Goal: Information Seeking & Learning: Learn about a topic

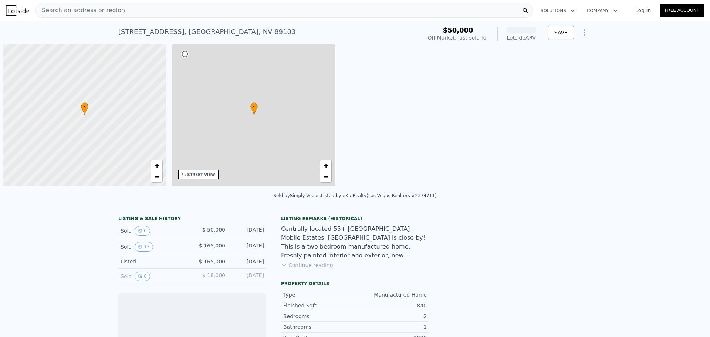
scroll to position [0, 3]
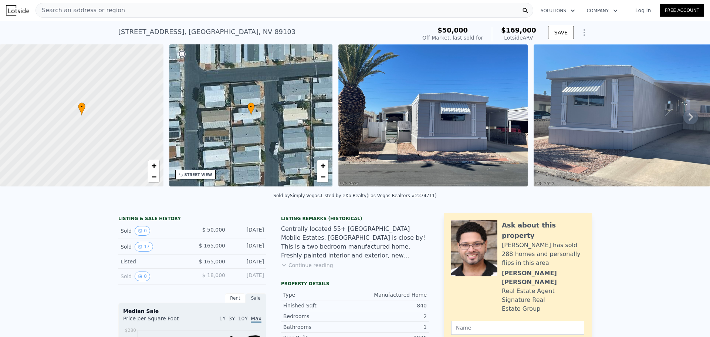
click at [116, 8] on div "Search an address or region" at bounding box center [285, 10] width 498 height 15
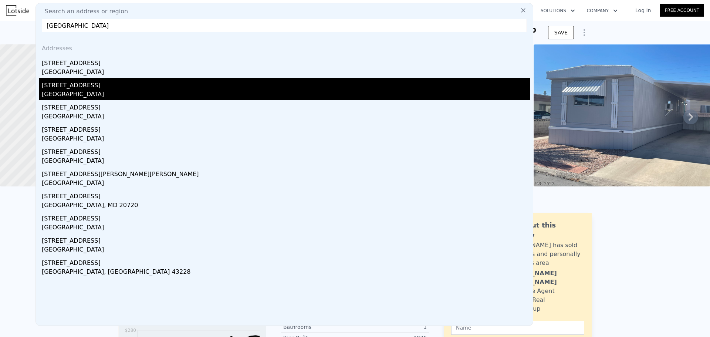
type input "[GEOGRAPHIC_DATA]"
click at [91, 87] on div "[STREET_ADDRESS]" at bounding box center [286, 84] width 488 height 12
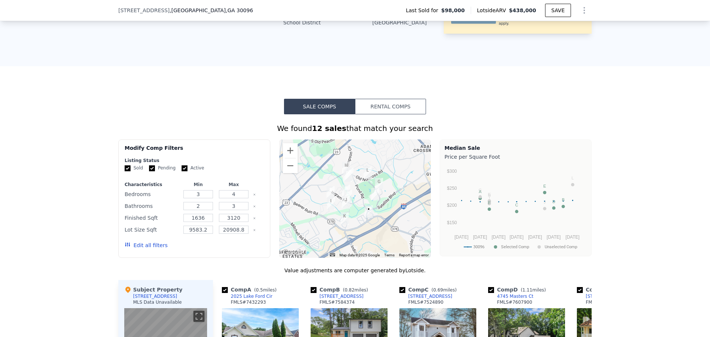
scroll to position [404, 0]
click at [239, 198] on input "4" at bounding box center [233, 194] width 29 height 8
click at [207, 210] on input "2" at bounding box center [198, 206] width 29 height 8
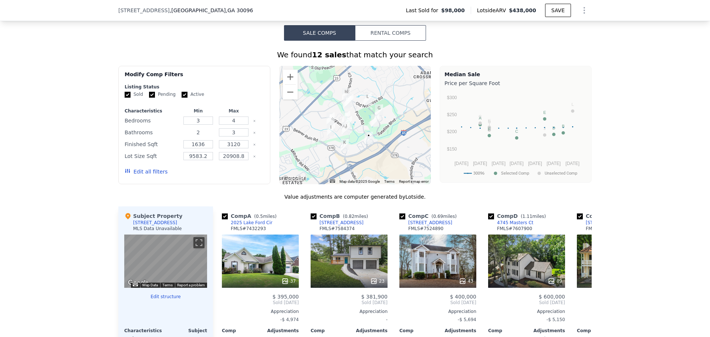
scroll to position [478, 0]
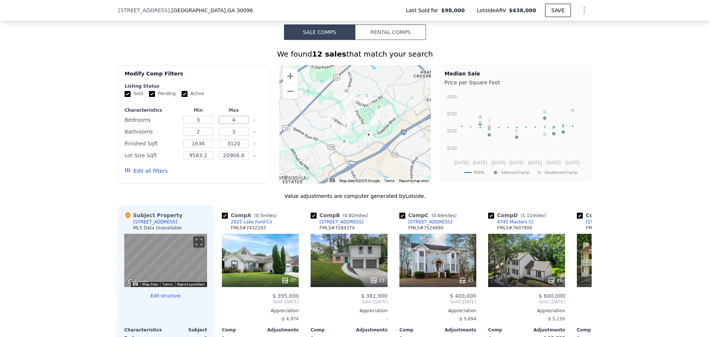
click at [237, 124] on input "4" at bounding box center [233, 120] width 29 height 8
type input "7"
click at [237, 176] on button "Update Search" at bounding box center [236, 171] width 56 height 10
click at [231, 200] on div "Value adjustments are computer generated by Lotside ." at bounding box center [355, 195] width 474 height 7
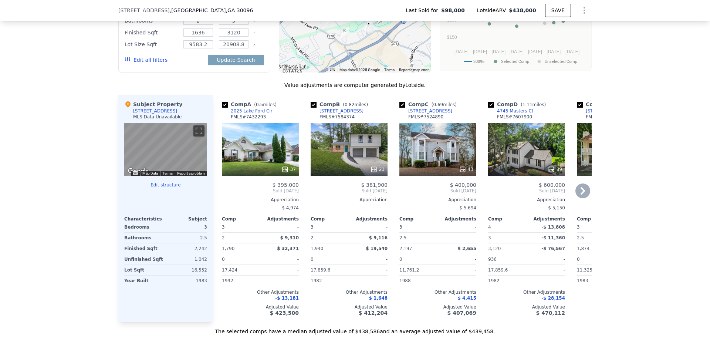
scroll to position [626, 0]
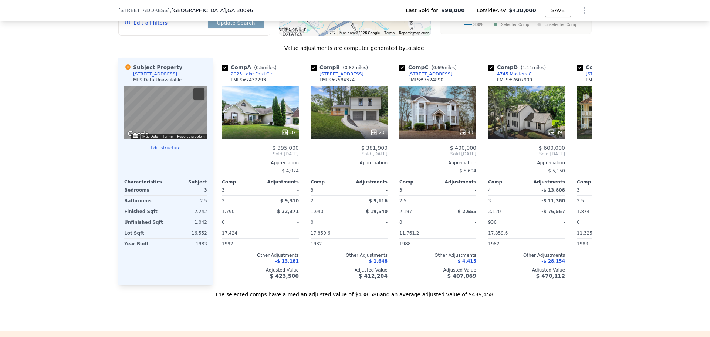
click at [199, 228] on div "1,042" at bounding box center [187, 222] width 40 height 10
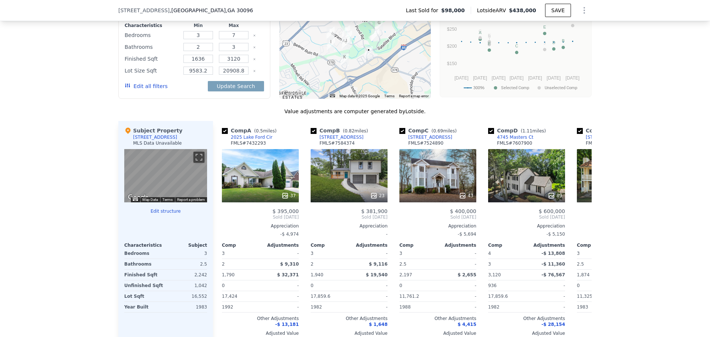
scroll to position [592, 0]
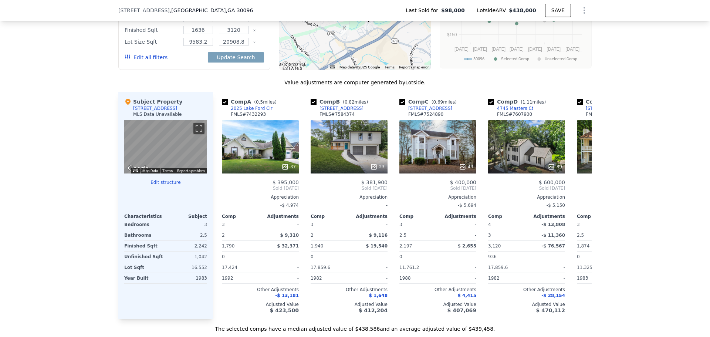
click at [163, 241] on div "Bathrooms 2.5" at bounding box center [165, 235] width 83 height 11
click at [202, 230] on div "3" at bounding box center [187, 224] width 40 height 10
click at [169, 185] on button "Edit structure" at bounding box center [165, 182] width 83 height 6
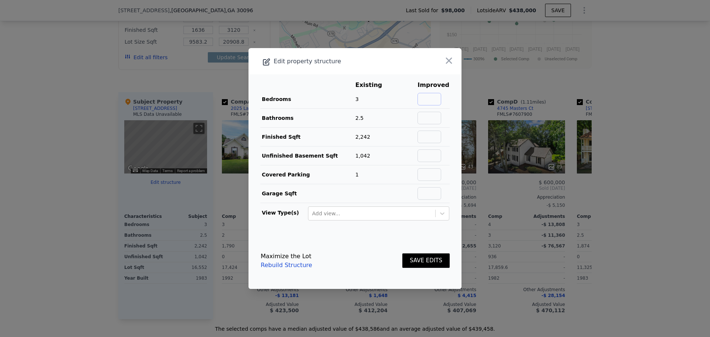
click at [427, 104] on input "text" at bounding box center [430, 99] width 24 height 13
click at [427, 120] on input "text" at bounding box center [430, 118] width 24 height 13
type input "2"
click at [427, 158] on input "text" at bounding box center [430, 155] width 24 height 13
type input "1"
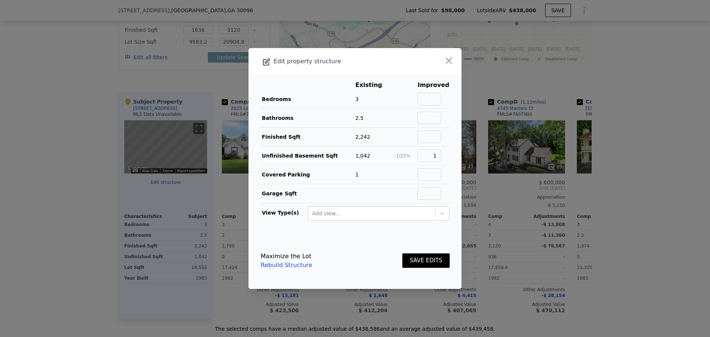
click at [391, 192] on td at bounding box center [374, 193] width 38 height 19
click at [428, 114] on input "text" at bounding box center [430, 118] width 24 height 13
click at [423, 139] on input "text" at bounding box center [430, 137] width 24 height 13
click at [437, 157] on input "1" at bounding box center [430, 155] width 24 height 13
click at [207, 83] on div at bounding box center [355, 168] width 710 height 337
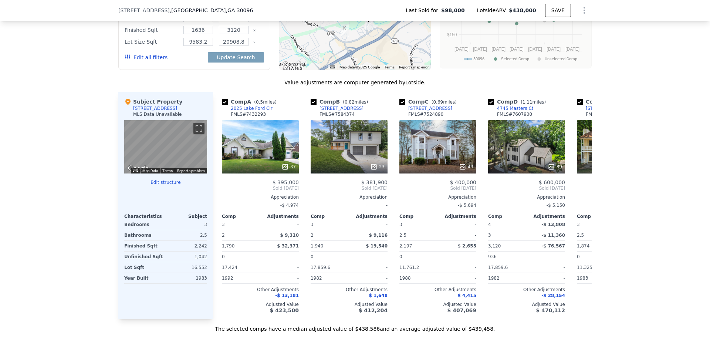
scroll to position [629, 0]
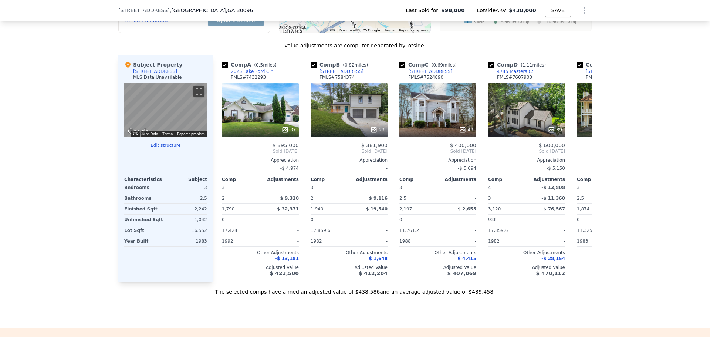
click at [157, 225] on div "Unfinished Sqft" at bounding box center [144, 220] width 40 height 10
click at [181, 225] on div "1,042" at bounding box center [187, 220] width 40 height 10
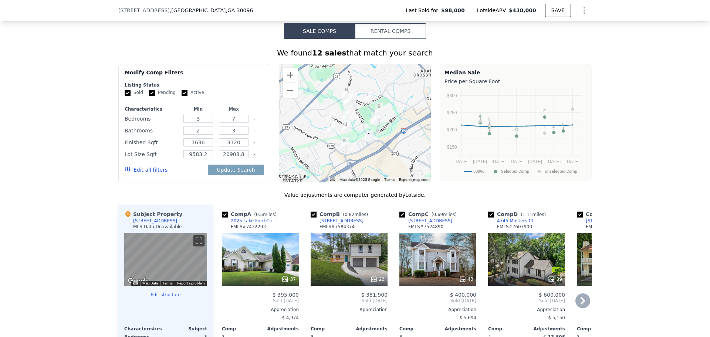
scroll to position [481, 0]
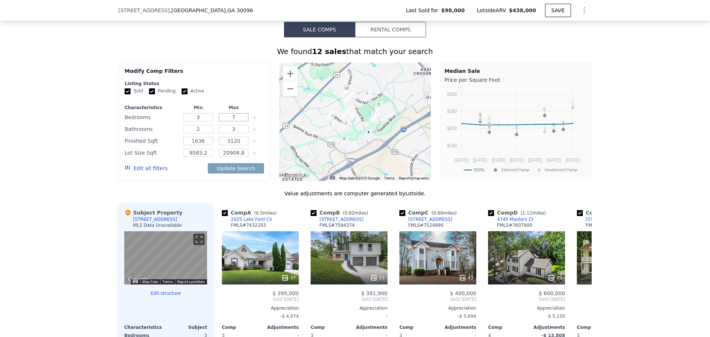
click at [234, 121] on input "7" at bounding box center [233, 117] width 29 height 8
drag, startPoint x: 626, startPoint y: 194, endPoint x: 608, endPoint y: 210, distance: 23.8
click at [626, 193] on div "We found 12 sales that match your search Filters Map Prices Modify Comp Filters…" at bounding box center [355, 240] width 710 height 406
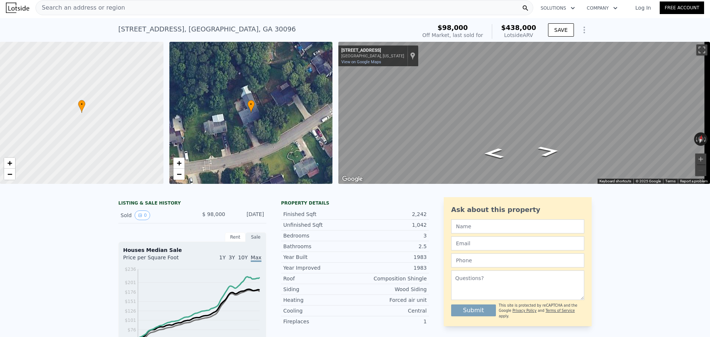
scroll to position [0, 0]
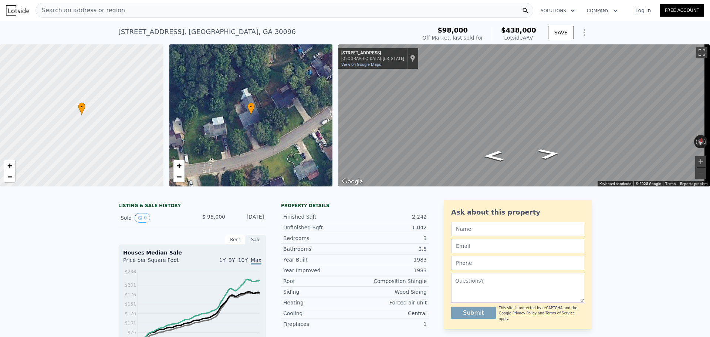
type input "4"
